Goal: Task Accomplishment & Management: Manage account settings

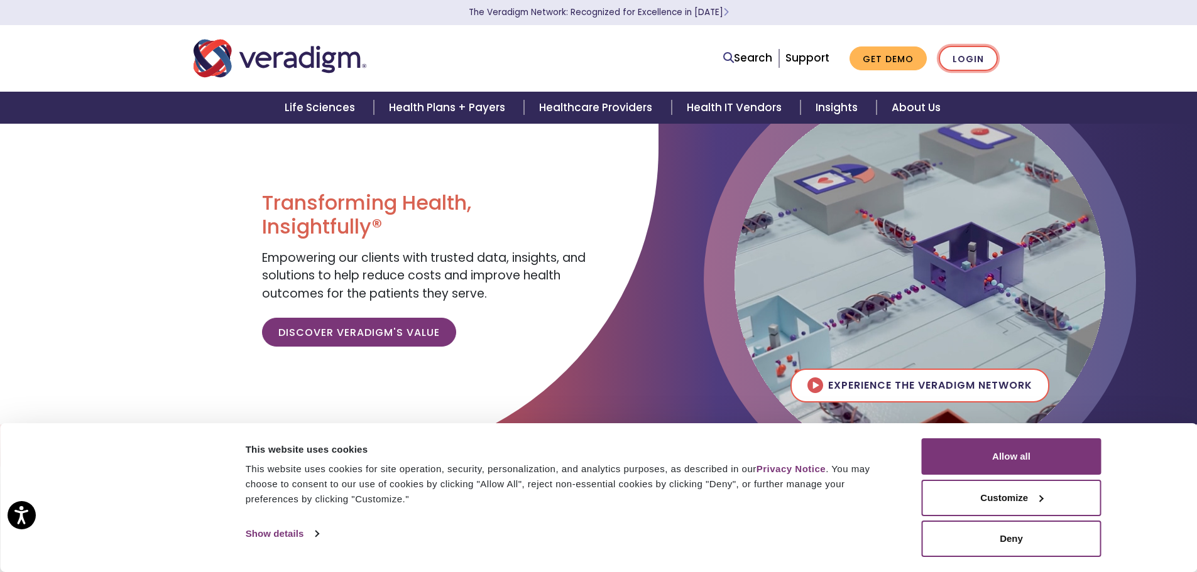
click at [977, 61] on link "Login" at bounding box center [968, 59] width 59 height 26
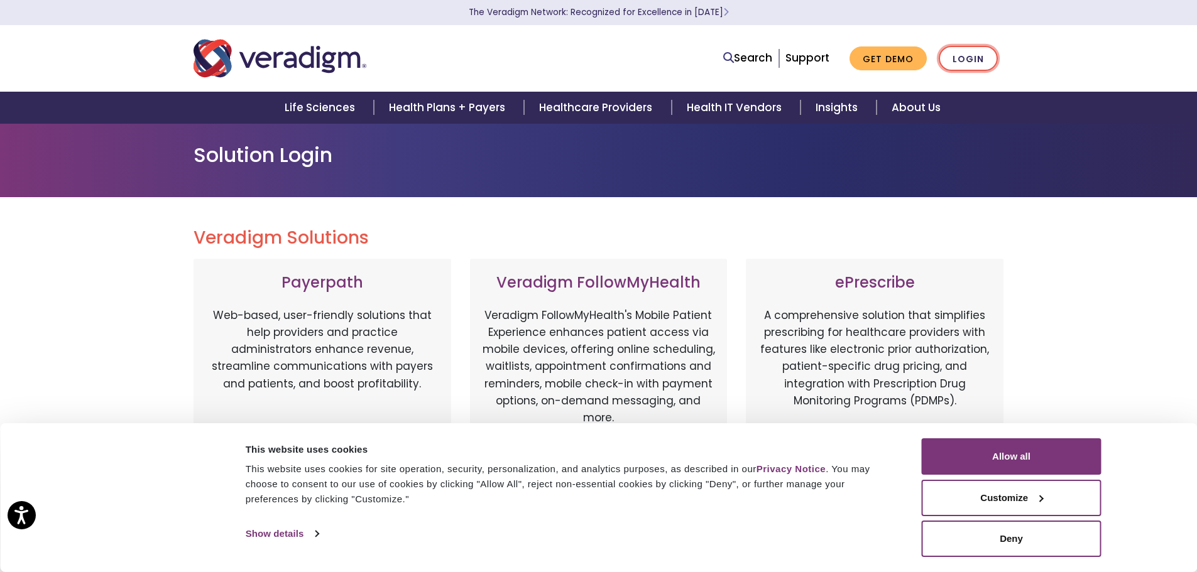
click at [973, 57] on link "Login" at bounding box center [968, 59] width 59 height 26
click at [976, 60] on link "Login" at bounding box center [968, 59] width 59 height 26
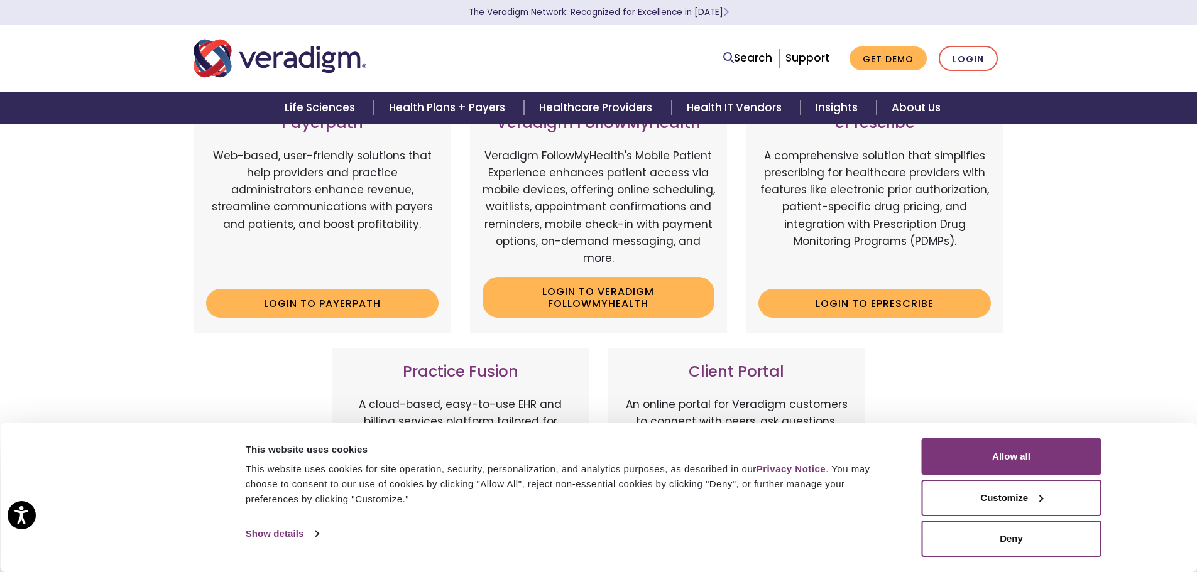
scroll to position [586, 0]
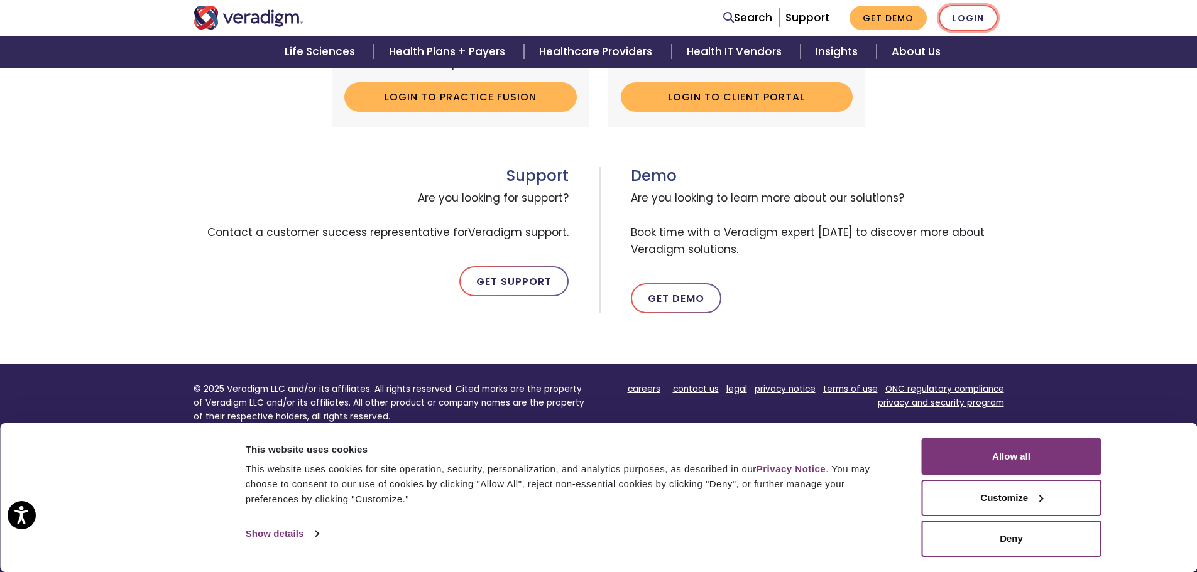
click at [968, 19] on link "Login" at bounding box center [968, 18] width 59 height 26
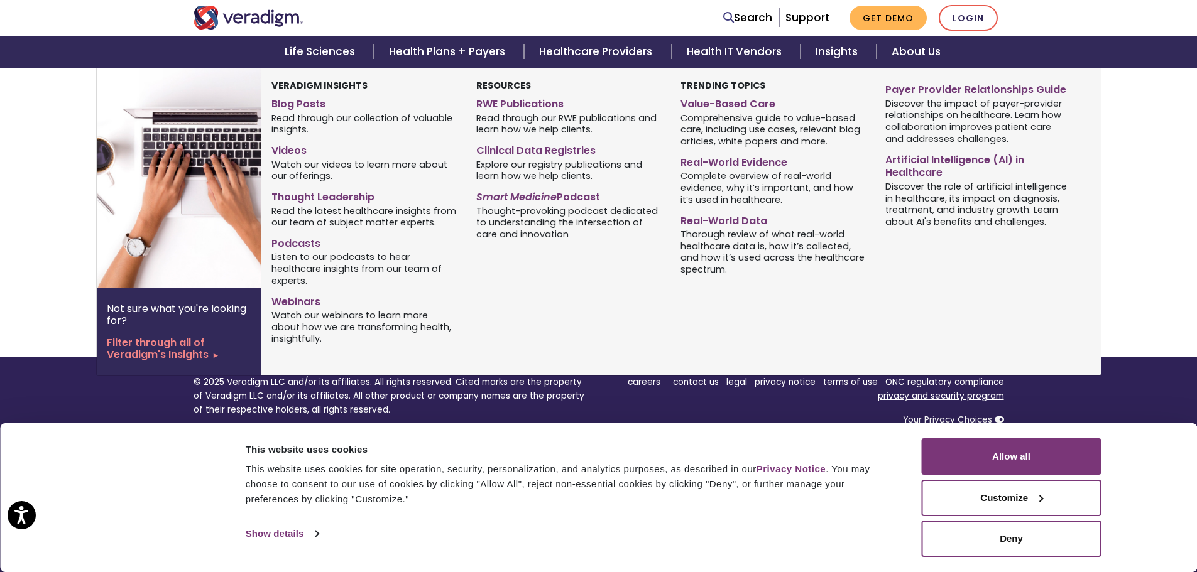
scroll to position [647, 0]
